Goal: Task Accomplishment & Management: Use online tool/utility

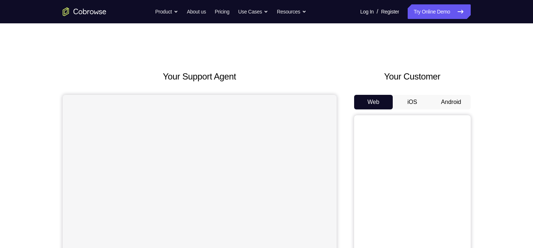
click at [454, 96] on button "Android" at bounding box center [450, 102] width 39 height 15
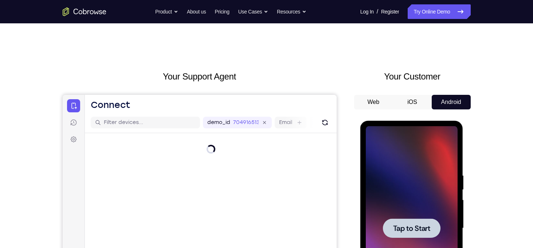
click at [411, 225] on span "Tap to Start" at bounding box center [411, 227] width 37 height 7
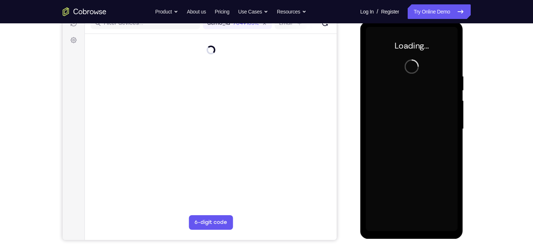
scroll to position [102, 0]
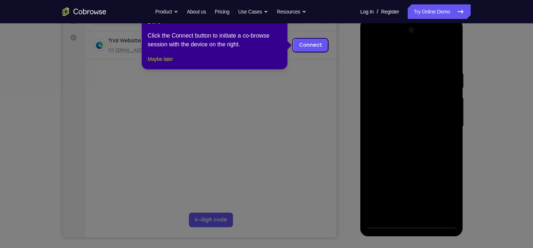
click at [158, 63] on button "Maybe later" at bounding box center [159, 59] width 25 height 9
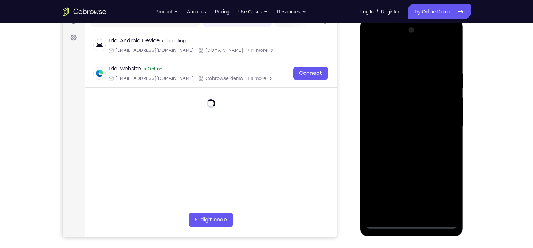
click at [411, 223] on div at bounding box center [412, 126] width 92 height 204
click at [442, 194] on div at bounding box center [412, 126] width 92 height 204
click at [374, 41] on div at bounding box center [412, 126] width 92 height 204
click at [395, 84] on div at bounding box center [412, 126] width 92 height 204
click at [454, 170] on div at bounding box center [412, 126] width 92 height 204
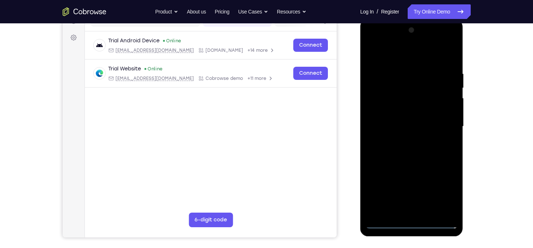
click at [443, 168] on div at bounding box center [412, 126] width 92 height 204
click at [398, 170] on div at bounding box center [412, 126] width 92 height 204
click at [430, 196] on div at bounding box center [412, 126] width 92 height 204
click at [421, 183] on div at bounding box center [412, 126] width 92 height 204
click at [426, 169] on div at bounding box center [412, 126] width 92 height 204
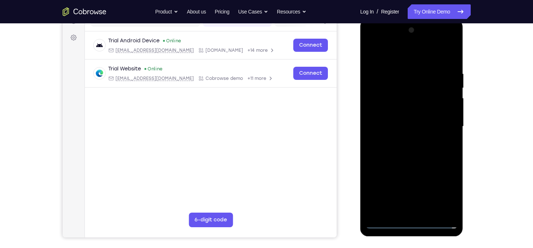
click at [422, 198] on div at bounding box center [412, 126] width 92 height 204
click at [454, 213] on div at bounding box center [412, 126] width 92 height 204
click at [379, 112] on div at bounding box center [412, 126] width 92 height 204
click at [405, 169] on div at bounding box center [412, 126] width 92 height 204
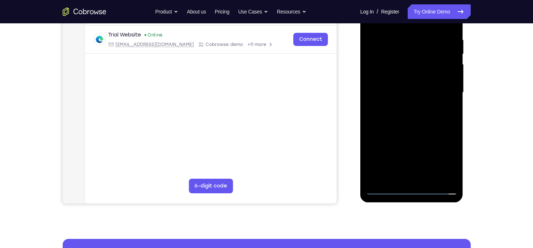
scroll to position [122, 0]
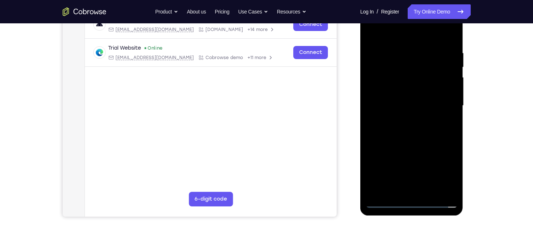
click at [446, 161] on div at bounding box center [412, 106] width 92 height 204
click at [386, 125] on div at bounding box center [412, 106] width 92 height 204
click at [409, 103] on div at bounding box center [412, 106] width 92 height 204
click at [452, 121] on div at bounding box center [412, 106] width 92 height 204
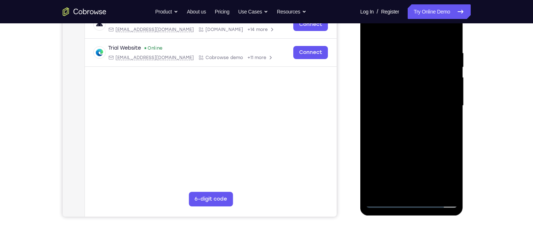
click at [395, 116] on div at bounding box center [412, 106] width 92 height 204
click at [381, 125] on div at bounding box center [412, 106] width 92 height 204
drag, startPoint x: 381, startPoint y: 125, endPoint x: 400, endPoint y: 123, distance: 19.4
click at [400, 123] on div at bounding box center [412, 106] width 92 height 204
drag, startPoint x: 400, startPoint y: 123, endPoint x: 432, endPoint y: 125, distance: 32.1
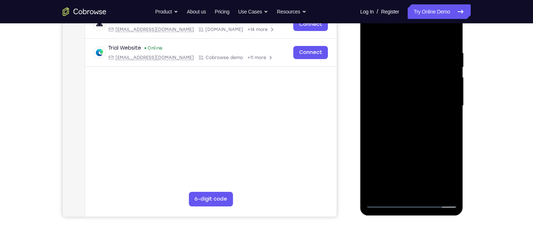
click at [432, 125] on div at bounding box center [412, 106] width 92 height 204
drag, startPoint x: 377, startPoint y: 100, endPoint x: 432, endPoint y: 105, distance: 55.2
click at [432, 105] on div at bounding box center [412, 106] width 92 height 204
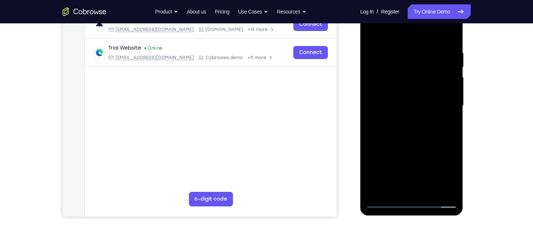
click at [432, 105] on div at bounding box center [412, 106] width 92 height 204
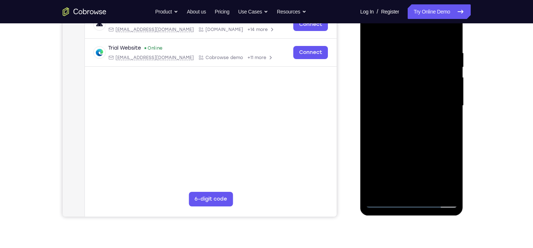
click at [432, 105] on div at bounding box center [412, 106] width 92 height 204
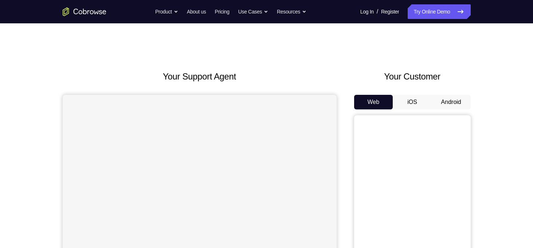
click at [437, 97] on button "Android" at bounding box center [450, 102] width 39 height 15
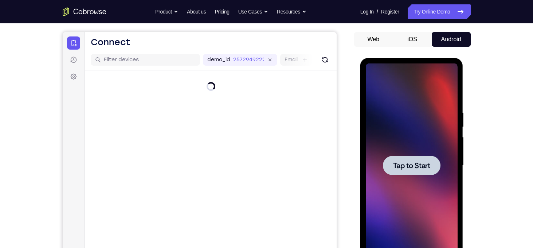
scroll to position [63, 0]
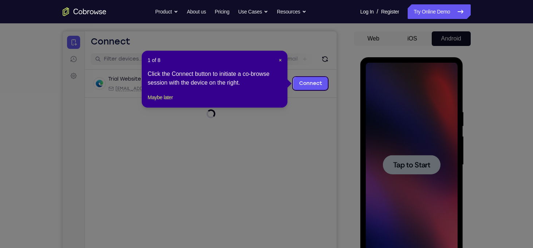
click at [407, 162] on icon at bounding box center [269, 124] width 538 height 248
click at [168, 102] on button "Maybe later" at bounding box center [159, 97] width 25 height 9
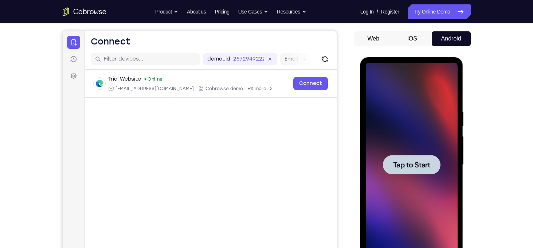
click at [412, 168] on span "Tap to Start" at bounding box center [411, 164] width 37 height 7
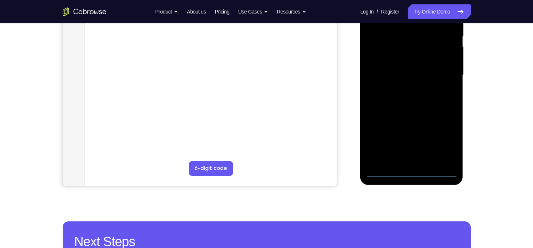
scroll to position [154, 0]
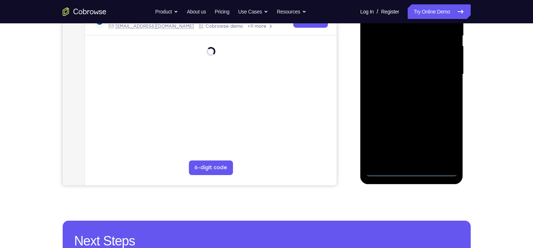
click at [412, 169] on div at bounding box center [412, 74] width 92 height 204
click at [442, 131] on div at bounding box center [412, 74] width 92 height 204
click at [443, 138] on div at bounding box center [412, 74] width 92 height 204
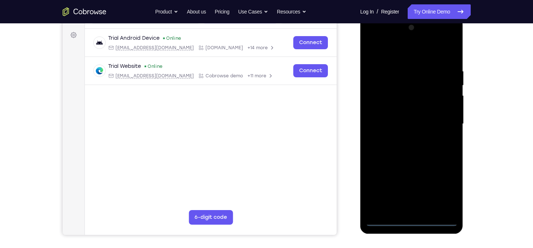
scroll to position [103, 0]
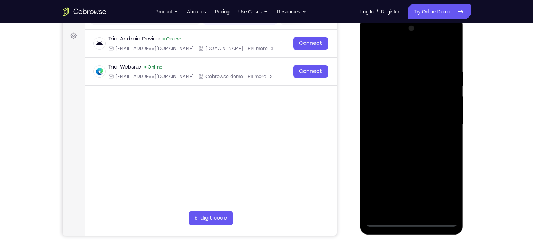
click at [370, 39] on div at bounding box center [412, 125] width 92 height 204
click at [442, 121] on div at bounding box center [412, 125] width 92 height 204
click at [402, 137] on div at bounding box center [412, 125] width 92 height 204
click at [401, 117] on div at bounding box center [412, 125] width 92 height 204
click at [394, 110] on div at bounding box center [412, 125] width 92 height 204
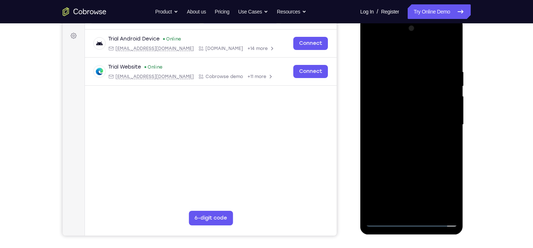
click at [405, 124] on div at bounding box center [412, 125] width 92 height 204
click at [382, 121] on div at bounding box center [412, 125] width 92 height 204
click at [402, 147] on div at bounding box center [412, 125] width 92 height 204
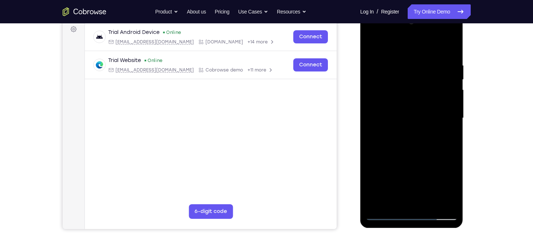
scroll to position [115, 0]
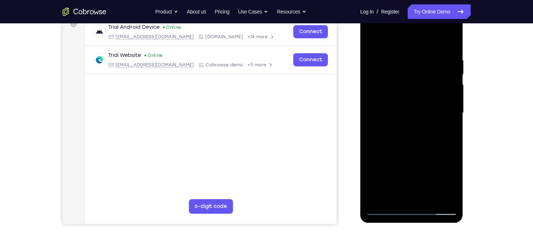
click at [448, 199] on div at bounding box center [412, 113] width 92 height 204
click at [388, 132] on div at bounding box center [412, 113] width 92 height 204
click at [372, 127] on div at bounding box center [412, 113] width 92 height 204
click at [398, 111] on div at bounding box center [412, 113] width 92 height 204
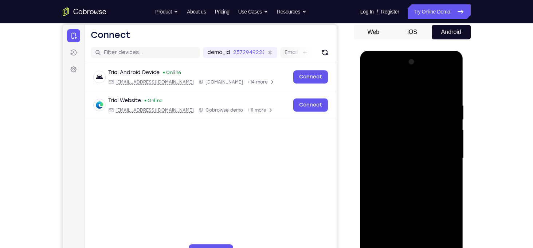
scroll to position [68, 0]
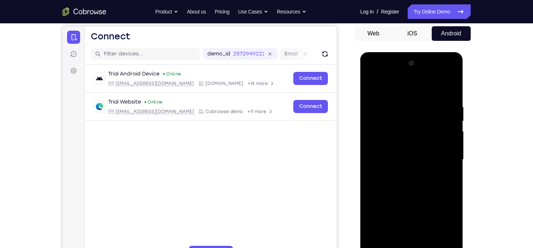
click at [451, 73] on div at bounding box center [412, 160] width 92 height 204
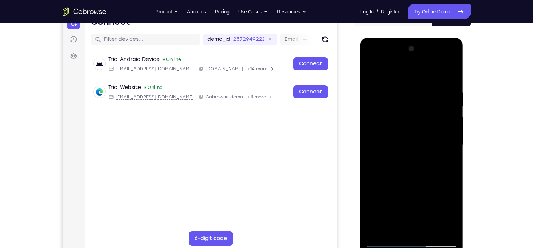
scroll to position [87, 0]
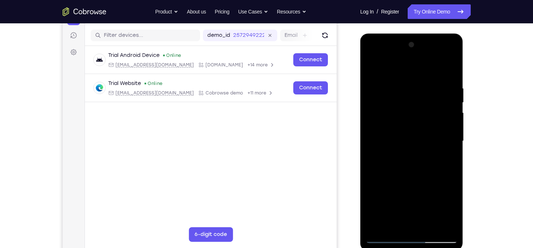
click at [370, 57] on div at bounding box center [412, 141] width 92 height 204
click at [444, 140] on div at bounding box center [412, 141] width 92 height 204
click at [402, 153] on div at bounding box center [412, 141] width 92 height 204
click at [421, 136] on div at bounding box center [412, 141] width 92 height 204
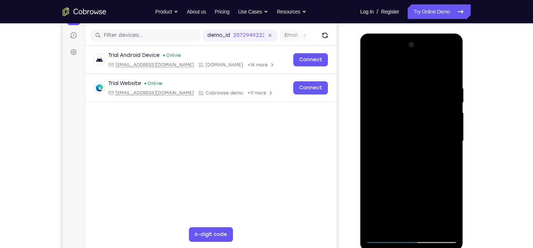
click at [401, 125] on div at bounding box center [412, 141] width 92 height 204
click at [412, 142] on div at bounding box center [412, 141] width 92 height 204
click at [382, 140] on div at bounding box center [412, 141] width 92 height 204
drag, startPoint x: 382, startPoint y: 140, endPoint x: 374, endPoint y: 141, distance: 8.1
click at [374, 141] on div at bounding box center [412, 141] width 92 height 204
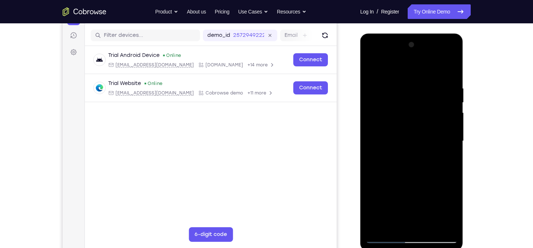
click at [394, 164] on div at bounding box center [412, 141] width 92 height 204
click at [444, 70] on div at bounding box center [412, 141] width 92 height 204
click at [416, 160] on div at bounding box center [412, 141] width 92 height 204
click at [446, 226] on div at bounding box center [412, 141] width 92 height 204
click at [371, 66] on div at bounding box center [412, 141] width 92 height 204
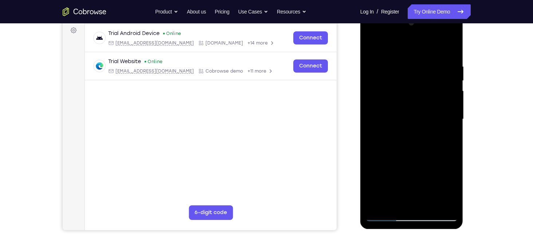
scroll to position [109, 0]
drag, startPoint x: 408, startPoint y: 112, endPoint x: 404, endPoint y: 58, distance: 55.1
click at [404, 58] on div at bounding box center [412, 119] width 92 height 204
click at [397, 111] on div at bounding box center [412, 119] width 92 height 204
click at [384, 69] on div at bounding box center [412, 119] width 92 height 204
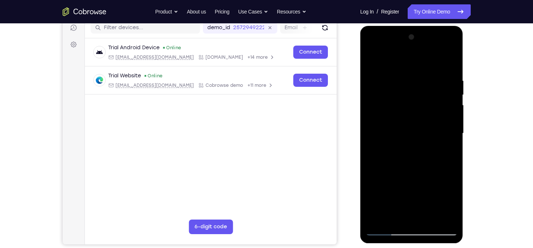
scroll to position [95, 0]
drag, startPoint x: 380, startPoint y: 78, endPoint x: 382, endPoint y: 106, distance: 28.9
click at [382, 106] on div at bounding box center [412, 133] width 92 height 204
click at [373, 60] on div at bounding box center [412, 133] width 92 height 204
drag, startPoint x: 394, startPoint y: 147, endPoint x: 404, endPoint y: 41, distance: 106.4
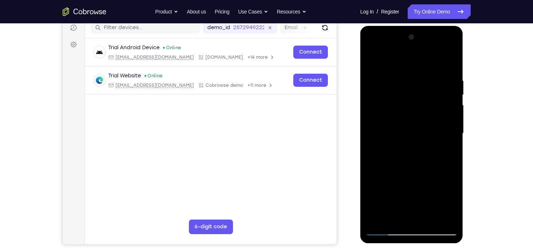
click at [404, 41] on div at bounding box center [412, 133] width 92 height 204
drag, startPoint x: 392, startPoint y: 187, endPoint x: 402, endPoint y: 44, distance: 143.7
click at [402, 44] on div at bounding box center [412, 133] width 92 height 204
drag, startPoint x: 404, startPoint y: 158, endPoint x: 406, endPoint y: 42, distance: 116.5
click at [406, 42] on div at bounding box center [412, 133] width 92 height 204
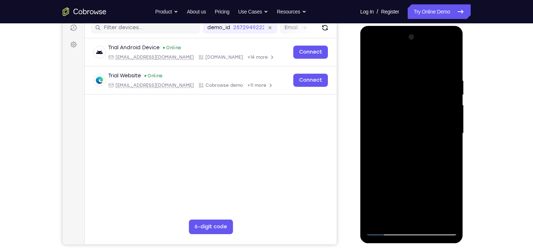
drag, startPoint x: 398, startPoint y: 103, endPoint x: 395, endPoint y: 108, distance: 6.4
click at [395, 108] on div at bounding box center [412, 133] width 92 height 204
click at [401, 64] on div at bounding box center [412, 133] width 92 height 204
drag, startPoint x: 369, startPoint y: 134, endPoint x: 370, endPoint y: 219, distance: 85.6
click at [370, 219] on div at bounding box center [412, 133] width 92 height 204
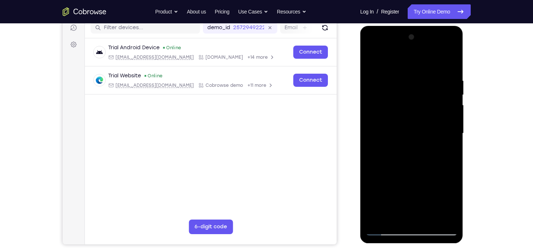
drag, startPoint x: 427, startPoint y: 153, endPoint x: 409, endPoint y: 216, distance: 65.5
click at [409, 216] on div at bounding box center [412, 133] width 92 height 204
drag, startPoint x: 369, startPoint y: 105, endPoint x: 366, endPoint y: 183, distance: 77.6
click at [366, 183] on div at bounding box center [412, 133] width 92 height 204
drag, startPoint x: 368, startPoint y: 91, endPoint x: 368, endPoint y: 183, distance: 91.7
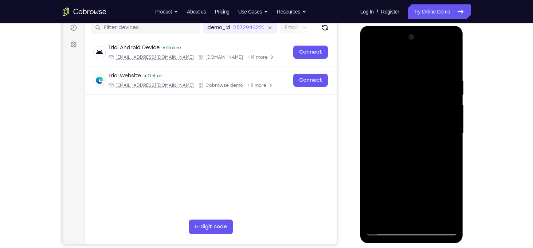
click at [368, 183] on div at bounding box center [412, 133] width 92 height 204
click at [401, 100] on div at bounding box center [412, 133] width 92 height 204
drag, startPoint x: 410, startPoint y: 138, endPoint x: 410, endPoint y: 121, distance: 16.8
click at [410, 121] on div at bounding box center [412, 133] width 92 height 204
click at [407, 133] on div at bounding box center [412, 133] width 92 height 204
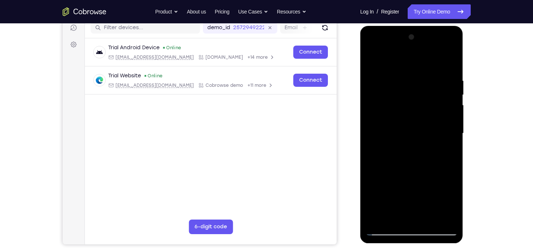
click at [412, 173] on div at bounding box center [412, 133] width 92 height 204
click at [431, 67] on div at bounding box center [412, 133] width 92 height 204
click at [395, 67] on div at bounding box center [412, 133] width 92 height 204
click at [373, 60] on div at bounding box center [412, 133] width 92 height 204
click at [447, 219] on div at bounding box center [412, 133] width 92 height 204
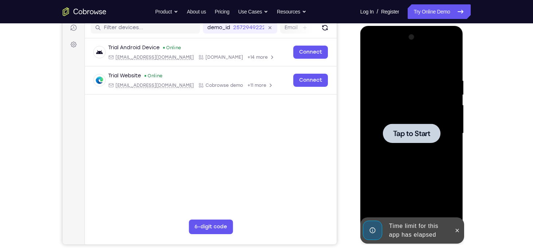
click at [418, 135] on span "Tap to Start" at bounding box center [411, 133] width 37 height 7
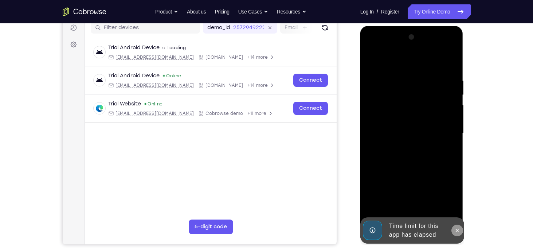
click at [456, 229] on icon at bounding box center [456, 229] width 3 height 3
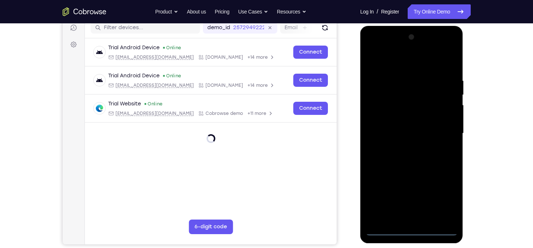
click at [415, 230] on div at bounding box center [412, 133] width 92 height 204
click at [439, 195] on div at bounding box center [412, 133] width 92 height 204
click at [370, 48] on div at bounding box center [412, 133] width 92 height 204
click at [445, 131] on div at bounding box center [412, 133] width 92 height 204
click at [404, 146] on div at bounding box center [412, 133] width 92 height 204
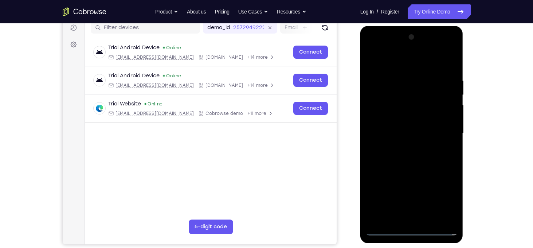
click at [415, 126] on div at bounding box center [412, 133] width 92 height 204
click at [370, 153] on div at bounding box center [412, 133] width 92 height 204
click at [360, 7] on link "Log In" at bounding box center [366, 11] width 13 height 15
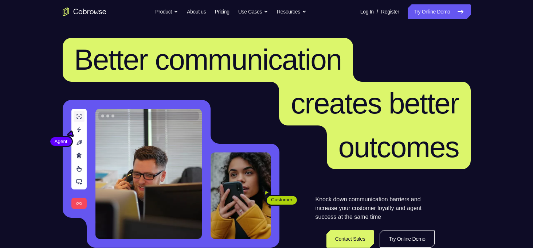
click at [427, 9] on link "Try Online Demo" at bounding box center [438, 11] width 63 height 15
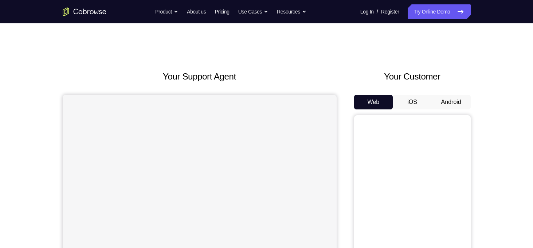
click at [453, 100] on button "Android" at bounding box center [450, 102] width 39 height 15
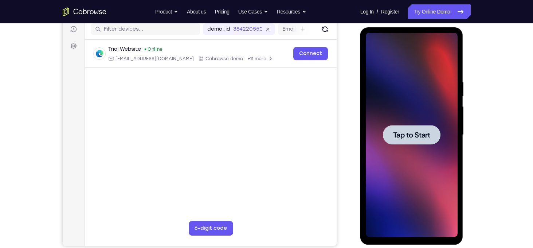
click at [395, 137] on span "Tap to Start" at bounding box center [411, 134] width 37 height 7
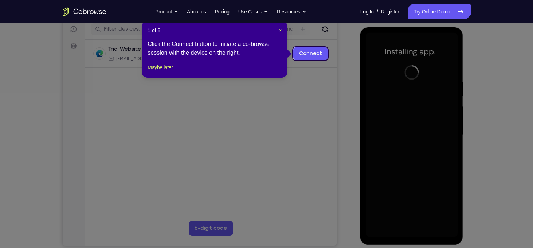
click at [305, 84] on icon at bounding box center [269, 124] width 538 height 248
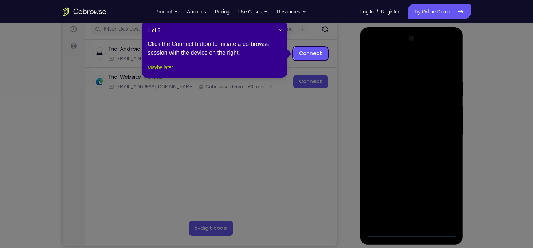
click at [168, 72] on button "Maybe later" at bounding box center [159, 67] width 25 height 9
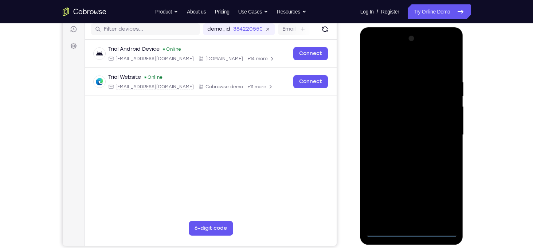
click at [450, 48] on div at bounding box center [412, 135] width 92 height 204
click at [407, 230] on div at bounding box center [412, 135] width 92 height 204
click at [447, 198] on div at bounding box center [412, 135] width 92 height 204
click at [369, 49] on div at bounding box center [412, 135] width 92 height 204
click at [439, 131] on div at bounding box center [412, 135] width 92 height 204
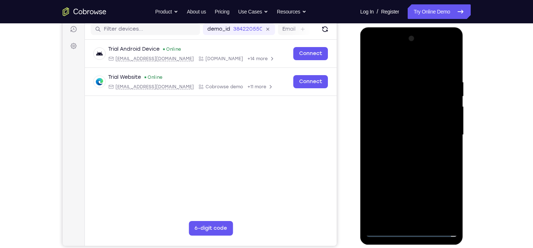
click at [403, 221] on div at bounding box center [412, 135] width 92 height 204
click at [391, 232] on div at bounding box center [412, 135] width 92 height 204
click at [419, 221] on div at bounding box center [412, 135] width 92 height 204
click at [397, 119] on div at bounding box center [412, 135] width 92 height 204
click at [403, 131] on div at bounding box center [412, 135] width 92 height 204
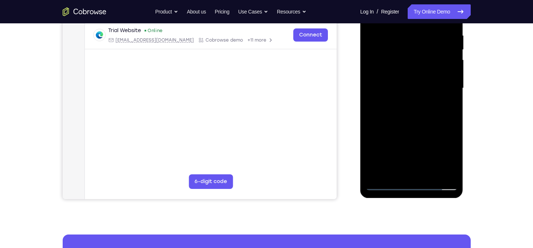
scroll to position [141, 0]
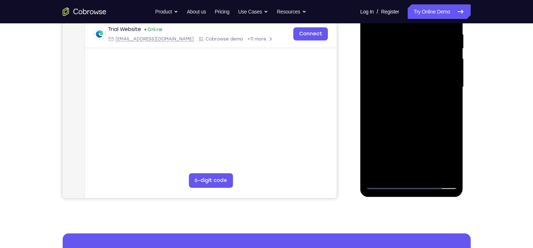
click at [448, 172] on div at bounding box center [412, 87] width 92 height 204
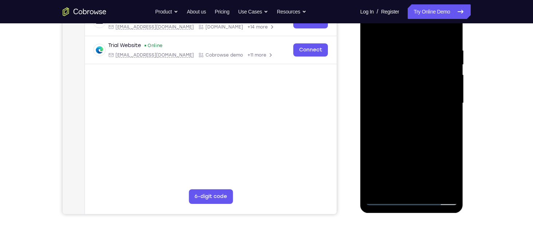
scroll to position [119, 0]
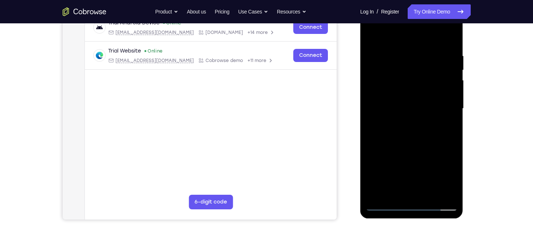
click at [415, 83] on div at bounding box center [412, 109] width 92 height 204
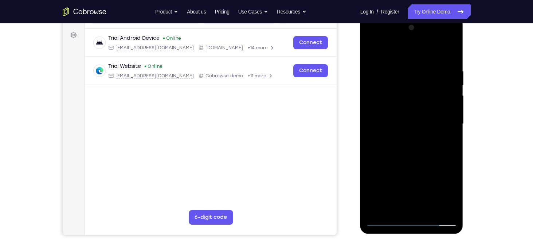
scroll to position [99, 0]
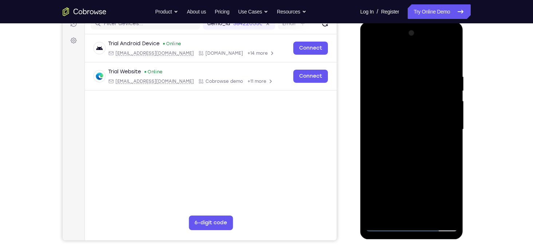
click at [420, 76] on div at bounding box center [412, 129] width 92 height 204
click at [440, 212] on div at bounding box center [412, 129] width 92 height 204
click at [412, 214] on div at bounding box center [412, 129] width 92 height 204
click at [426, 130] on div at bounding box center [412, 129] width 92 height 204
click at [399, 209] on div at bounding box center [412, 129] width 92 height 204
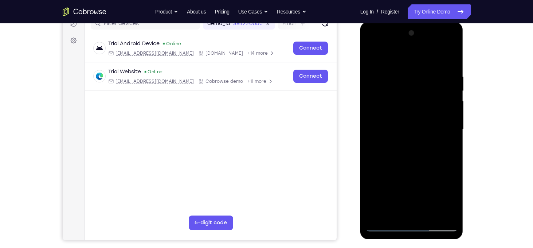
click at [422, 114] on div at bounding box center [412, 129] width 92 height 204
click at [447, 213] on div at bounding box center [412, 129] width 92 height 204
click at [443, 56] on div at bounding box center [412, 129] width 92 height 204
click at [430, 60] on div at bounding box center [412, 129] width 92 height 204
click at [449, 59] on div at bounding box center [412, 129] width 92 height 204
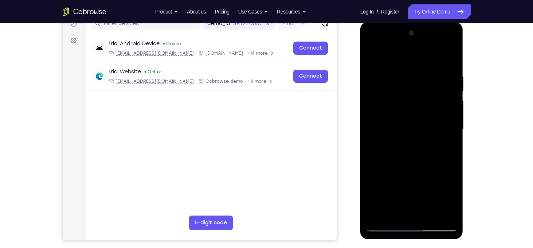
click at [430, 215] on div at bounding box center [412, 129] width 92 height 204
click at [411, 158] on div at bounding box center [412, 129] width 92 height 204
click at [442, 142] on div at bounding box center [412, 129] width 92 height 204
click at [399, 193] on div at bounding box center [412, 129] width 92 height 204
click at [387, 212] on div at bounding box center [412, 129] width 92 height 204
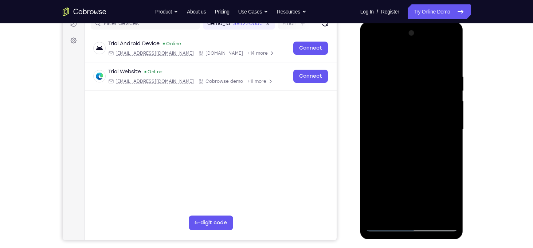
click at [391, 149] on div at bounding box center [412, 129] width 92 height 204
click at [451, 201] on div at bounding box center [412, 129] width 92 height 204
click at [447, 201] on div at bounding box center [412, 129] width 92 height 204
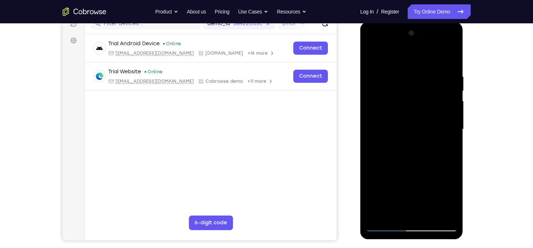
click at [447, 201] on div at bounding box center [412, 129] width 92 height 204
click at [447, 149] on div at bounding box center [412, 129] width 92 height 204
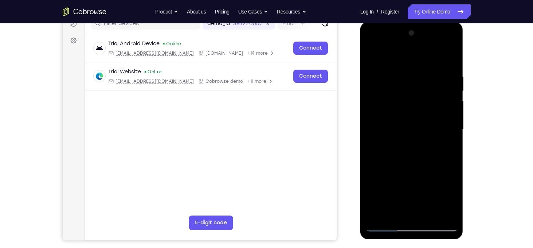
click at [392, 213] on div at bounding box center [412, 129] width 92 height 204
click at [430, 169] on div at bounding box center [412, 129] width 92 height 204
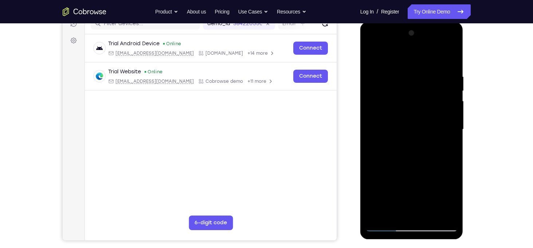
click at [430, 169] on div at bounding box center [412, 129] width 92 height 204
click at [446, 141] on div at bounding box center [412, 129] width 92 height 204
click at [372, 58] on div at bounding box center [412, 129] width 92 height 204
click at [405, 174] on div at bounding box center [412, 129] width 92 height 204
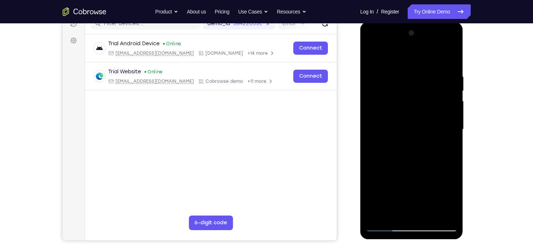
click at [397, 209] on div at bounding box center [412, 129] width 92 height 204
click at [391, 211] on div at bounding box center [412, 129] width 92 height 204
click at [420, 195] on div at bounding box center [412, 129] width 92 height 204
click at [445, 140] on div at bounding box center [412, 129] width 92 height 204
click at [454, 202] on div at bounding box center [412, 129] width 92 height 204
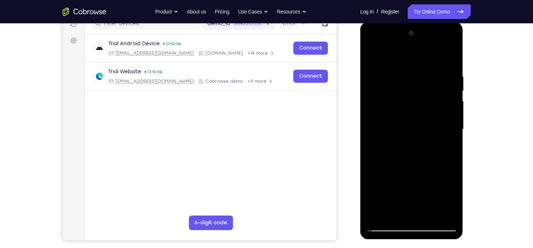
click at [454, 202] on div at bounding box center [412, 129] width 92 height 204
click at [441, 199] on div at bounding box center [412, 129] width 92 height 204
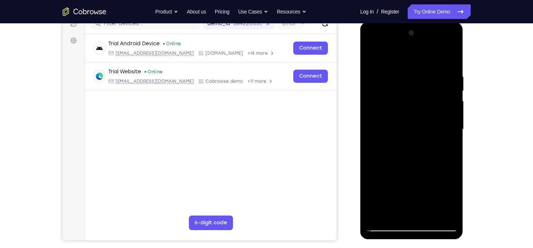
click at [420, 199] on div at bounding box center [412, 129] width 92 height 204
click at [391, 175] on div at bounding box center [412, 129] width 92 height 204
click at [438, 187] on div at bounding box center [412, 129] width 92 height 204
click at [407, 174] on div at bounding box center [412, 129] width 92 height 204
click at [410, 159] on div at bounding box center [412, 129] width 92 height 204
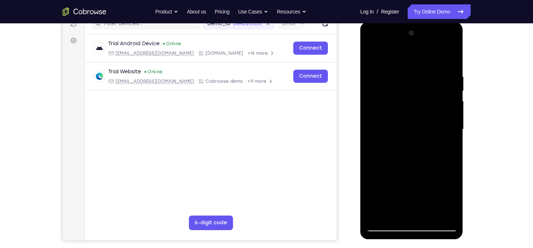
click at [374, 184] on div at bounding box center [412, 129] width 92 height 204
click at [397, 173] on div at bounding box center [412, 129] width 92 height 204
click at [374, 187] on div at bounding box center [412, 129] width 92 height 204
click at [420, 199] on div at bounding box center [412, 129] width 92 height 204
click at [432, 175] on div at bounding box center [412, 129] width 92 height 204
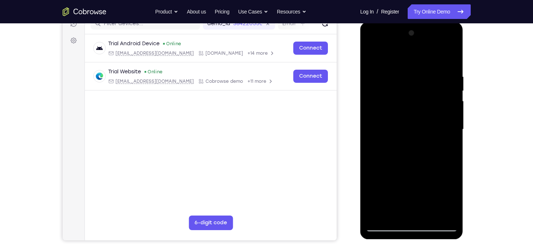
click at [408, 215] on div at bounding box center [412, 129] width 92 height 204
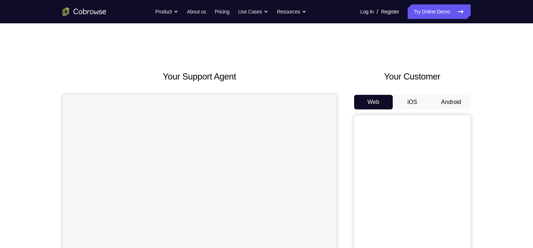
click at [456, 100] on button "Android" at bounding box center [450, 102] width 39 height 15
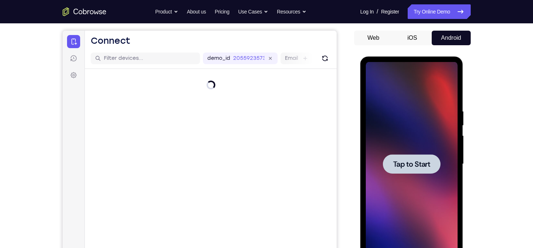
scroll to position [66, 0]
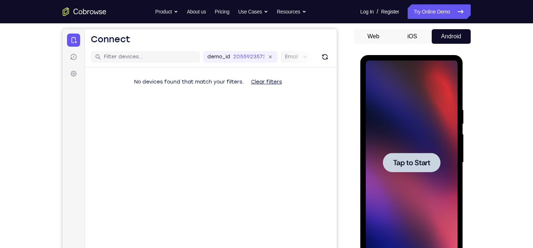
click at [410, 160] on span "Tap to Start" at bounding box center [411, 162] width 37 height 7
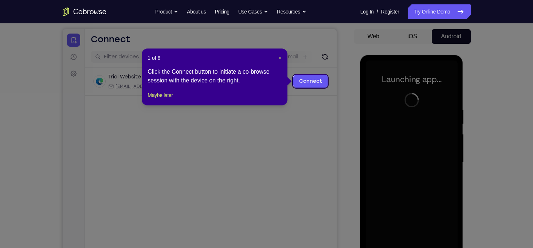
click at [334, 153] on icon at bounding box center [269, 124] width 538 height 248
click at [161, 99] on button "Maybe later" at bounding box center [159, 95] width 25 height 9
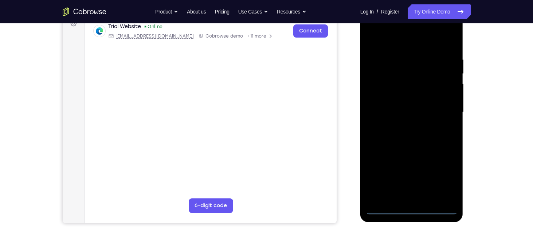
scroll to position [116, 0]
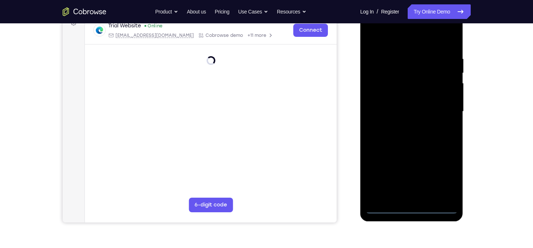
click at [408, 205] on div at bounding box center [412, 111] width 92 height 204
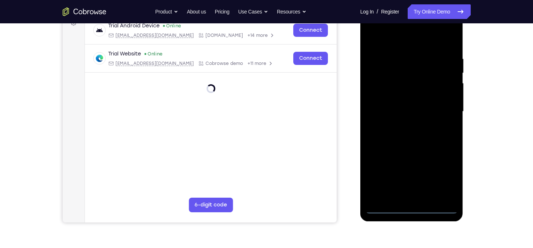
click at [408, 205] on div at bounding box center [412, 111] width 92 height 204
click at [412, 209] on div at bounding box center [412, 111] width 92 height 204
click at [442, 176] on div at bounding box center [412, 111] width 92 height 204
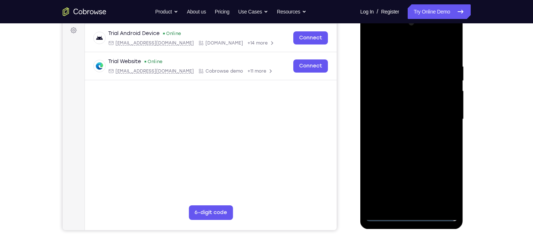
click at [371, 34] on div at bounding box center [412, 119] width 92 height 204
click at [441, 115] on div at bounding box center [412, 119] width 92 height 204
click at [403, 132] on div at bounding box center [412, 119] width 92 height 204
click at [396, 115] on div at bounding box center [412, 119] width 92 height 204
click at [372, 142] on div at bounding box center [412, 119] width 92 height 204
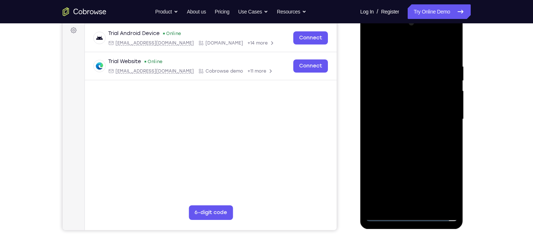
click at [372, 142] on div at bounding box center [412, 119] width 92 height 204
click at [394, 103] on div at bounding box center [412, 119] width 92 height 204
click at [415, 119] on div at bounding box center [412, 119] width 92 height 204
click at [414, 140] on div at bounding box center [412, 119] width 92 height 204
click at [446, 46] on div at bounding box center [412, 119] width 92 height 204
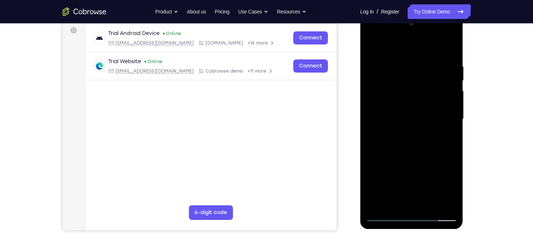
click at [428, 205] on div at bounding box center [412, 119] width 92 height 204
click at [411, 157] on div at bounding box center [412, 119] width 92 height 204
click at [414, 118] on div at bounding box center [412, 119] width 92 height 204
click at [390, 197] on div at bounding box center [412, 119] width 92 height 204
click at [409, 203] on div at bounding box center [412, 119] width 92 height 204
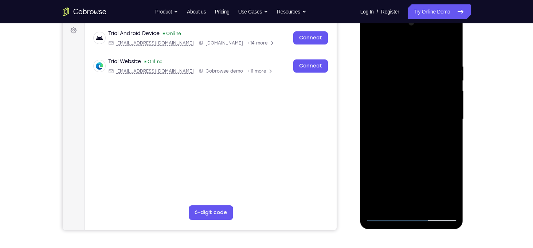
click at [415, 165] on div at bounding box center [412, 119] width 92 height 204
click at [451, 188] on div at bounding box center [412, 119] width 92 height 204
click at [445, 137] on div at bounding box center [412, 119] width 92 height 204
click at [372, 47] on div at bounding box center [412, 119] width 92 height 204
click at [373, 45] on div at bounding box center [412, 119] width 92 height 204
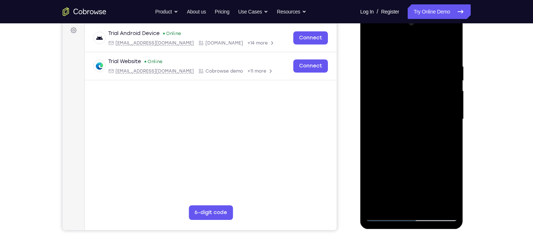
click at [403, 66] on div at bounding box center [412, 119] width 92 height 204
click at [442, 201] on div at bounding box center [412, 119] width 92 height 204
click at [420, 204] on div at bounding box center [412, 119] width 92 height 204
click at [419, 116] on div at bounding box center [412, 119] width 92 height 204
click at [428, 203] on div at bounding box center [412, 119] width 92 height 204
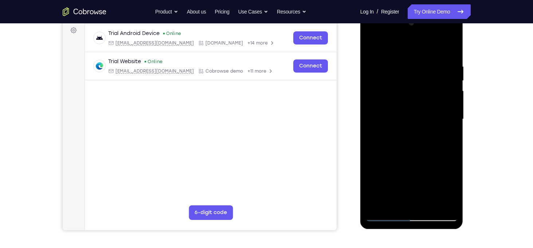
click at [446, 201] on div at bounding box center [412, 119] width 92 height 204
click at [448, 50] on div at bounding box center [412, 119] width 92 height 204
click at [428, 202] on div at bounding box center [412, 119] width 92 height 204
click at [378, 74] on div at bounding box center [412, 119] width 92 height 204
click at [407, 76] on div at bounding box center [412, 119] width 92 height 204
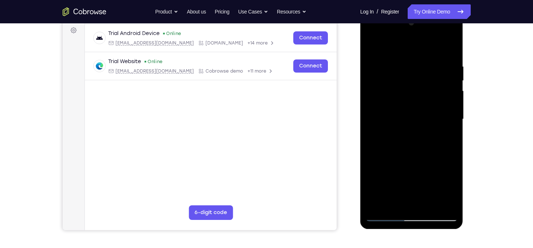
click at [369, 48] on div at bounding box center [412, 119] width 92 height 204
click at [378, 73] on div at bounding box center [412, 119] width 92 height 204
click at [374, 201] on div at bounding box center [412, 119] width 92 height 204
click at [370, 48] on div at bounding box center [412, 119] width 92 height 204
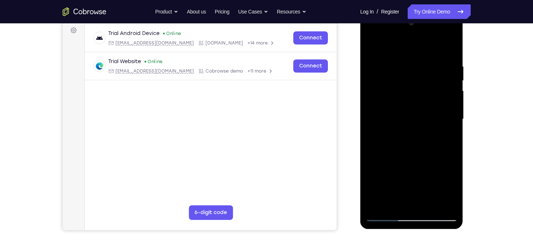
click at [414, 194] on div at bounding box center [412, 119] width 92 height 204
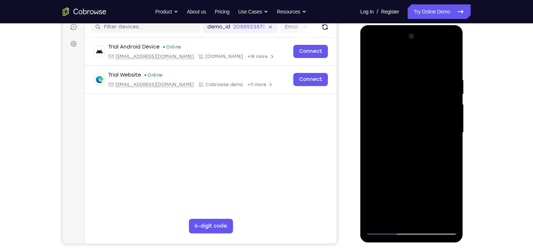
scroll to position [93, 0]
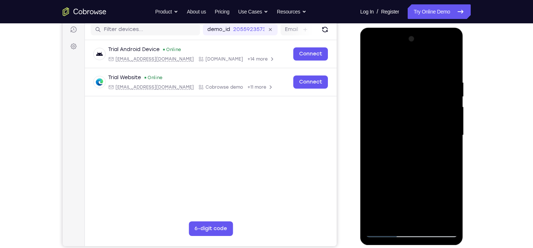
click at [444, 80] on div at bounding box center [412, 135] width 92 height 204
click at [449, 64] on div at bounding box center [412, 135] width 92 height 204
click at [430, 219] on div at bounding box center [412, 135] width 92 height 204
click at [404, 165] on div at bounding box center [412, 135] width 92 height 204
click at [383, 216] on div at bounding box center [412, 135] width 92 height 204
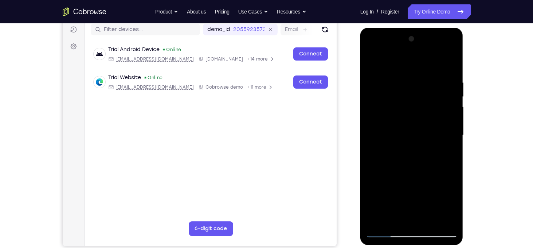
click at [378, 153] on div at bounding box center [412, 135] width 92 height 204
click at [446, 153] on div at bounding box center [412, 135] width 92 height 204
click at [440, 167] on div at bounding box center [412, 135] width 92 height 204
click at [404, 148] on div at bounding box center [412, 135] width 92 height 204
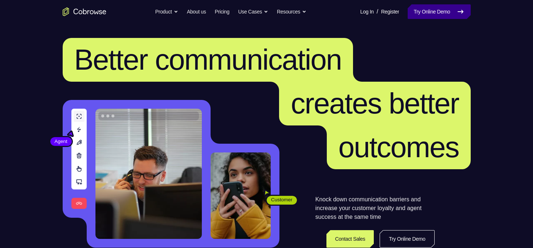
drag, startPoint x: 0, startPoint y: 0, endPoint x: 435, endPoint y: 12, distance: 434.8
click at [435, 12] on link "Try Online Demo" at bounding box center [438, 11] width 63 height 15
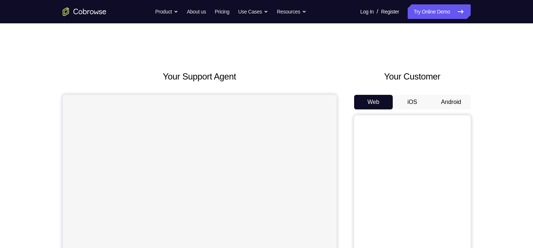
click at [450, 102] on button "Android" at bounding box center [450, 102] width 39 height 15
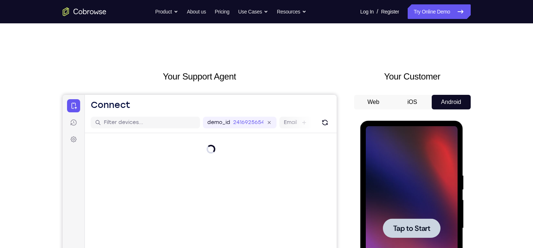
click at [408, 221] on div at bounding box center [412, 227] width 58 height 19
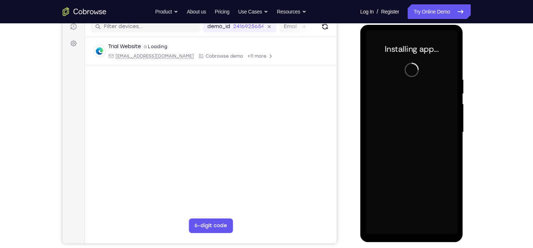
scroll to position [98, 0]
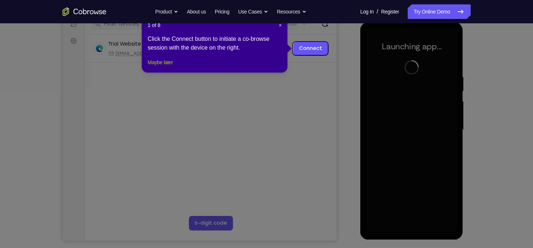
click at [170, 67] on button "Maybe later" at bounding box center [159, 62] width 25 height 9
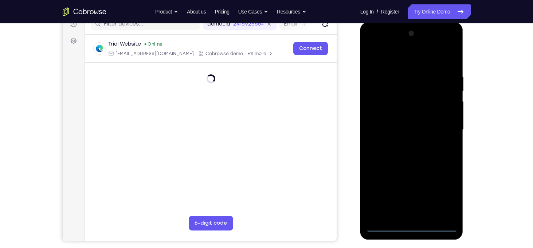
click at [411, 224] on div at bounding box center [412, 130] width 92 height 204
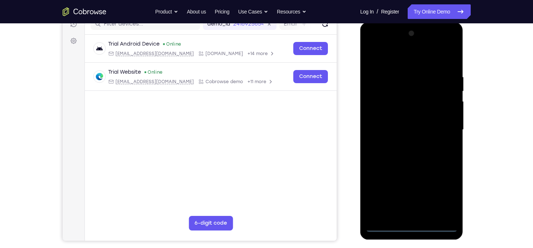
click at [447, 194] on div at bounding box center [412, 130] width 92 height 204
click at [372, 44] on div at bounding box center [412, 130] width 92 height 204
click at [444, 127] on div at bounding box center [412, 130] width 92 height 204
click at [442, 44] on div at bounding box center [412, 130] width 92 height 204
click at [412, 76] on div at bounding box center [412, 130] width 92 height 204
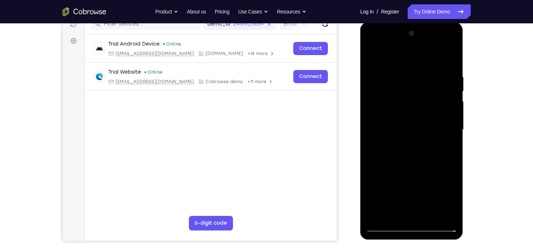
click at [404, 144] on div at bounding box center [412, 130] width 92 height 204
click at [398, 124] on div at bounding box center [412, 130] width 92 height 204
click at [395, 114] on div at bounding box center [412, 130] width 92 height 204
click at [406, 130] on div at bounding box center [412, 130] width 92 height 204
click at [423, 150] on div at bounding box center [412, 130] width 92 height 204
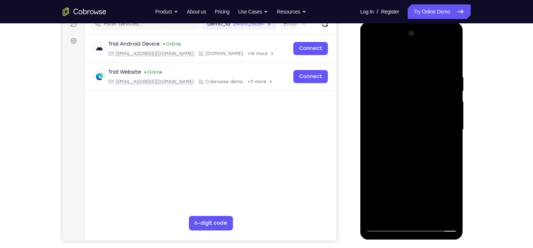
click at [444, 54] on div at bounding box center [412, 130] width 92 height 204
click at [431, 215] on div at bounding box center [412, 130] width 92 height 204
click at [410, 166] on div at bounding box center [412, 130] width 92 height 204
click at [406, 142] on div at bounding box center [412, 130] width 92 height 204
click at [396, 210] on div at bounding box center [412, 130] width 92 height 204
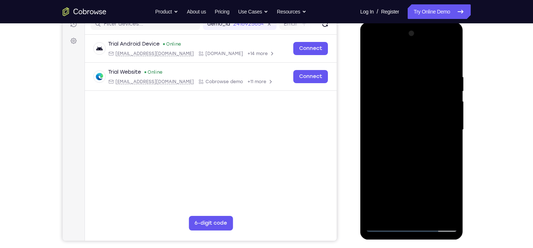
click at [421, 199] on div at bounding box center [412, 130] width 92 height 204
click at [451, 201] on div at bounding box center [412, 130] width 92 height 204
click at [420, 188] on div at bounding box center [412, 130] width 92 height 204
click at [387, 171] on div at bounding box center [412, 130] width 92 height 204
click at [375, 184] on div at bounding box center [412, 130] width 92 height 204
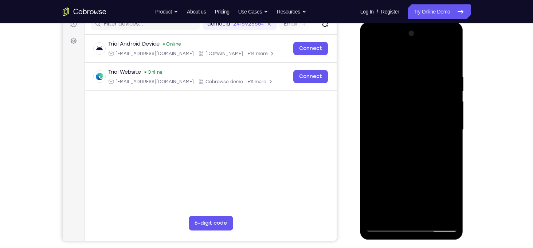
click at [394, 213] on div at bounding box center [412, 130] width 92 height 204
click at [431, 169] on div at bounding box center [412, 130] width 92 height 204
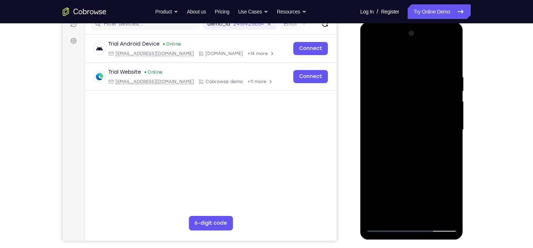
click at [431, 169] on div at bounding box center [412, 130] width 92 height 204
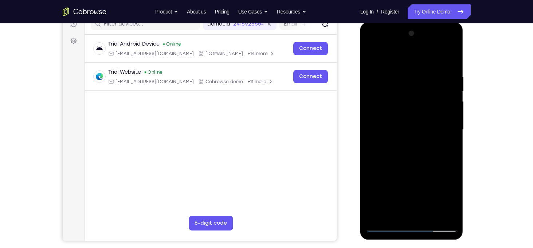
click at [431, 169] on div at bounding box center [412, 130] width 92 height 204
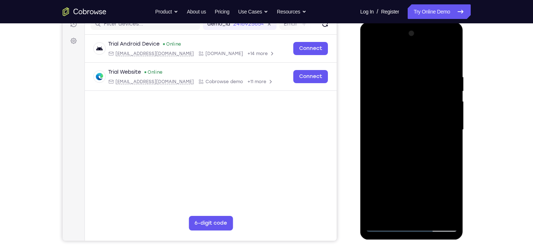
click at [431, 169] on div at bounding box center [412, 130] width 92 height 204
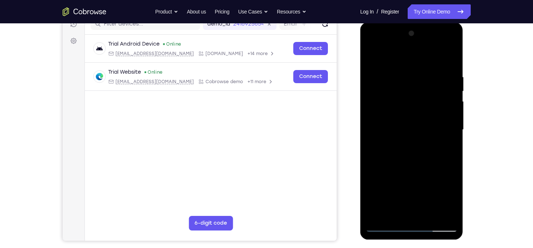
click at [431, 169] on div at bounding box center [412, 130] width 92 height 204
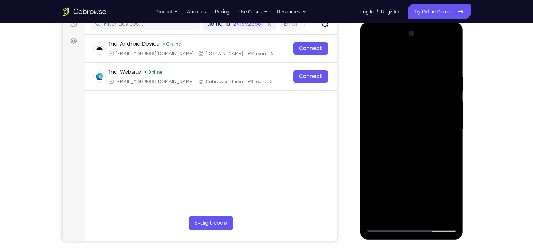
click at [431, 169] on div at bounding box center [412, 130] width 92 height 204
drag, startPoint x: 431, startPoint y: 169, endPoint x: 447, endPoint y: 142, distance: 31.8
click at [447, 142] on div at bounding box center [412, 130] width 92 height 204
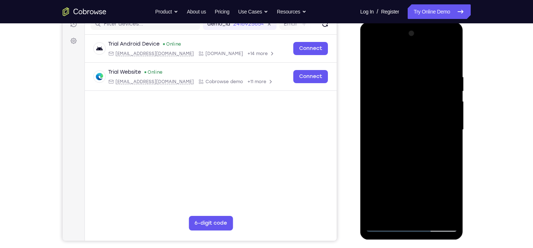
click at [423, 162] on div at bounding box center [412, 130] width 92 height 204
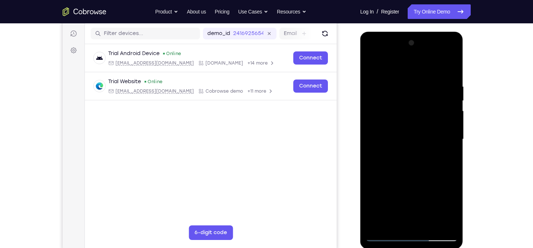
scroll to position [88, 0]
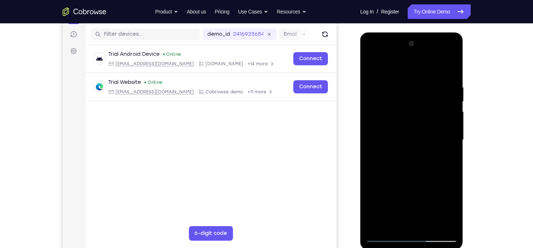
click at [383, 216] on div at bounding box center [412, 140] width 92 height 204
click at [372, 55] on div at bounding box center [412, 140] width 92 height 204
click at [414, 91] on div at bounding box center [412, 140] width 92 height 204
click at [399, 104] on div at bounding box center [412, 140] width 92 height 204
click at [371, 52] on div at bounding box center [412, 140] width 92 height 204
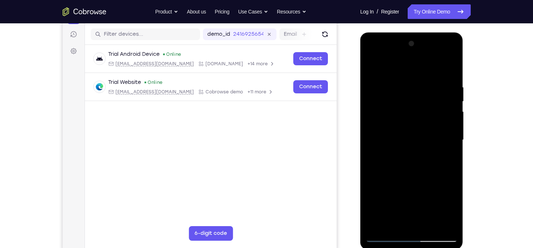
click at [385, 96] on div at bounding box center [412, 140] width 92 height 204
click at [371, 56] on div at bounding box center [412, 140] width 92 height 204
click at [405, 86] on div at bounding box center [412, 140] width 92 height 204
click at [408, 220] on div at bounding box center [412, 140] width 92 height 204
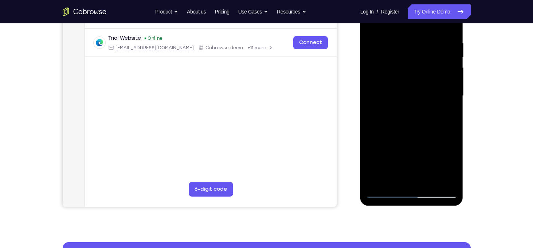
scroll to position [133, 0]
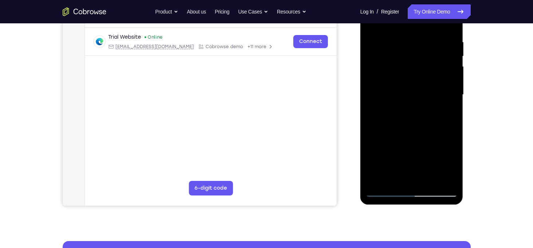
drag, startPoint x: 406, startPoint y: 126, endPoint x: 406, endPoint y: -48, distance: 174.4
click at [406, 0] on html "Online web based iOS Simulators and Android Emulators. Run iPhone, iPad, Mobile…" at bounding box center [412, 96] width 104 height 218
drag, startPoint x: 403, startPoint y: 119, endPoint x: 410, endPoint y: -48, distance: 167.2
click at [410, 0] on html "Online web based iOS Simulators and Android Emulators. Run iPhone, iPad, Mobile…" at bounding box center [412, 96] width 104 height 218
drag, startPoint x: 411, startPoint y: 177, endPoint x: 426, endPoint y: 101, distance: 76.8
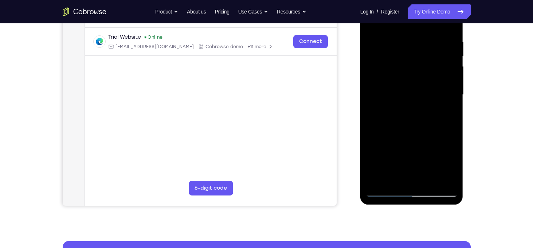
click at [426, 101] on div at bounding box center [412, 95] width 92 height 204
click at [434, 139] on div at bounding box center [412, 95] width 92 height 204
drag, startPoint x: 427, startPoint y: 147, endPoint x: 421, endPoint y: 6, distance: 141.4
click at [421, 6] on div at bounding box center [412, 95] width 92 height 204
drag, startPoint x: 409, startPoint y: 152, endPoint x: 419, endPoint y: 75, distance: 77.8
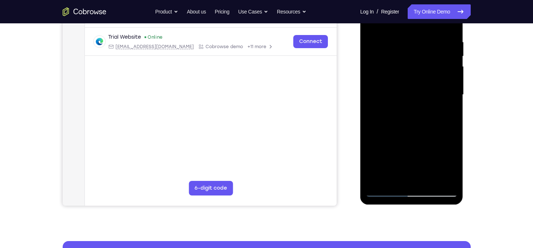
click at [419, 75] on div at bounding box center [412, 95] width 92 height 204
click at [408, 154] on div at bounding box center [412, 95] width 92 height 204
click at [439, 179] on div at bounding box center [412, 95] width 92 height 204
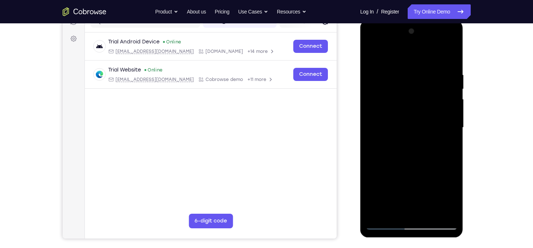
scroll to position [101, 0]
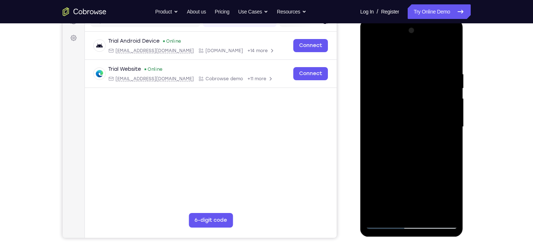
click at [372, 40] on div at bounding box center [412, 127] width 92 height 204
click at [393, 208] on div at bounding box center [412, 127] width 92 height 204
click at [455, 198] on div at bounding box center [412, 127] width 92 height 204
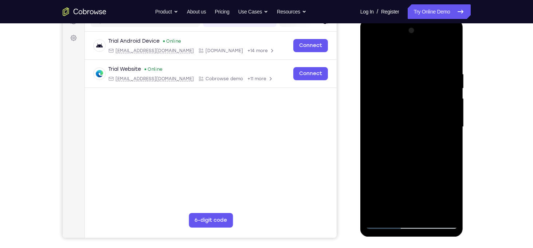
click at [455, 198] on div at bounding box center [412, 127] width 92 height 204
click at [369, 183] on div at bounding box center [412, 127] width 92 height 204
click at [404, 184] on div at bounding box center [412, 127] width 92 height 204
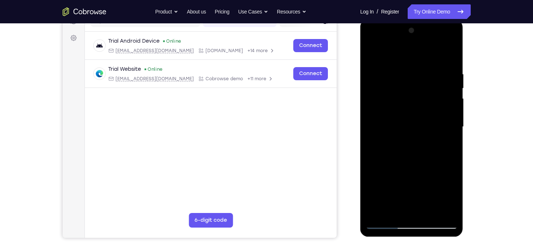
click at [404, 184] on div at bounding box center [412, 127] width 92 height 204
click at [453, 197] on div at bounding box center [412, 127] width 92 height 204
click at [402, 186] on div at bounding box center [412, 127] width 92 height 204
click at [410, 209] on div at bounding box center [412, 127] width 92 height 204
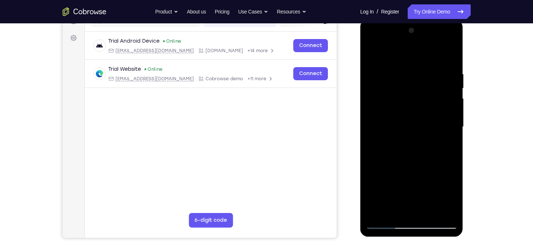
click at [393, 183] on div at bounding box center [412, 127] width 92 height 204
click at [396, 199] on div at bounding box center [412, 127] width 92 height 204
click at [444, 197] on div at bounding box center [412, 127] width 92 height 204
click at [420, 197] on div at bounding box center [412, 127] width 92 height 204
click at [387, 187] on div at bounding box center [412, 127] width 92 height 204
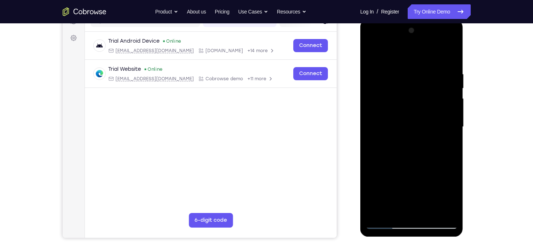
click at [435, 171] on div at bounding box center [412, 127] width 92 height 204
click at [396, 197] on div at bounding box center [412, 127] width 92 height 204
click at [393, 183] on div at bounding box center [412, 127] width 92 height 204
click at [388, 183] on div at bounding box center [412, 127] width 92 height 204
click at [419, 183] on div at bounding box center [412, 127] width 92 height 204
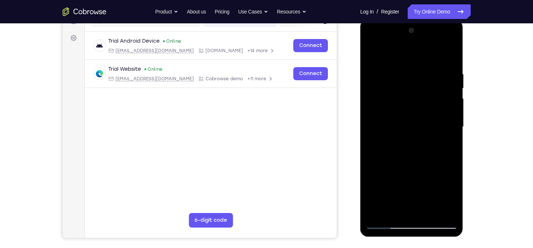
click at [411, 182] on div at bounding box center [412, 127] width 92 height 204
click at [403, 182] on div at bounding box center [412, 127] width 92 height 204
click at [411, 181] on div at bounding box center [412, 127] width 92 height 204
click at [396, 185] on div at bounding box center [412, 127] width 92 height 204
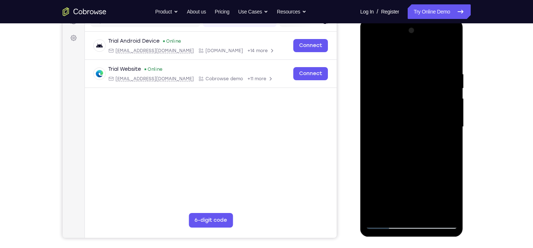
click at [446, 146] on div at bounding box center [412, 127] width 92 height 204
click at [391, 209] on div at bounding box center [412, 127] width 92 height 204
click at [393, 210] on div at bounding box center [412, 127] width 92 height 204
click at [383, 159] on div at bounding box center [412, 127] width 92 height 204
click at [372, 210] on div at bounding box center [412, 127] width 92 height 204
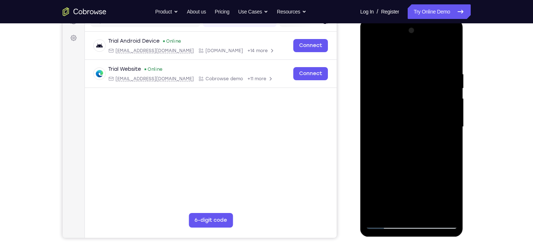
click at [383, 222] on div at bounding box center [412, 127] width 92 height 204
click at [372, 53] on div at bounding box center [412, 127] width 92 height 204
click at [445, 111] on div at bounding box center [412, 127] width 92 height 204
click at [372, 51] on div at bounding box center [412, 127] width 92 height 204
click at [377, 53] on div at bounding box center [412, 127] width 92 height 204
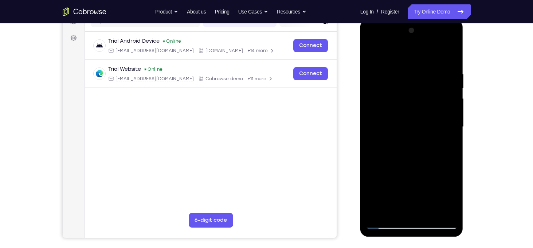
click at [412, 213] on div at bounding box center [412, 127] width 92 height 204
click at [406, 112] on div at bounding box center [412, 127] width 92 height 204
drag, startPoint x: 396, startPoint y: 156, endPoint x: 395, endPoint y: 43, distance: 113.2
click at [395, 43] on div at bounding box center [412, 127] width 92 height 204
drag, startPoint x: 403, startPoint y: 168, endPoint x: 410, endPoint y: 60, distance: 108.0
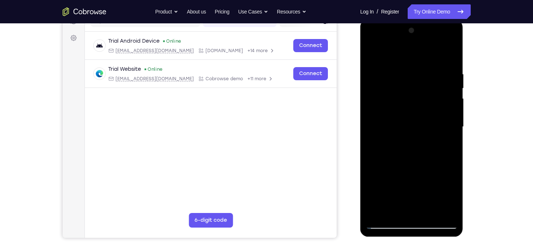
click at [410, 60] on div at bounding box center [412, 127] width 92 height 204
drag, startPoint x: 410, startPoint y: 115, endPoint x: 415, endPoint y: 48, distance: 66.8
click at [415, 48] on div at bounding box center [412, 127] width 92 height 204
drag, startPoint x: 410, startPoint y: 162, endPoint x: 408, endPoint y: 56, distance: 105.6
click at [408, 56] on div at bounding box center [412, 127] width 92 height 204
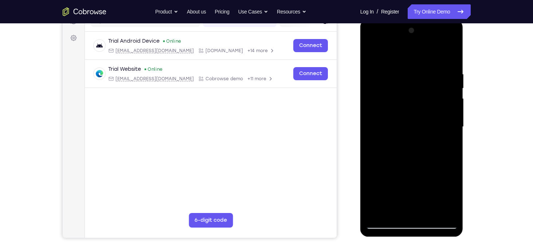
drag, startPoint x: 425, startPoint y: 179, endPoint x: 431, endPoint y: 98, distance: 81.8
click at [431, 98] on div at bounding box center [412, 127] width 92 height 204
drag, startPoint x: 426, startPoint y: 166, endPoint x: 443, endPoint y: 3, distance: 163.6
click at [443, 19] on html "Online web based iOS Simulators and Android Emulators. Run iPhone, iPad, Mobile…" at bounding box center [412, 128] width 104 height 218
drag, startPoint x: 428, startPoint y: 142, endPoint x: 434, endPoint y: 23, distance: 119.9
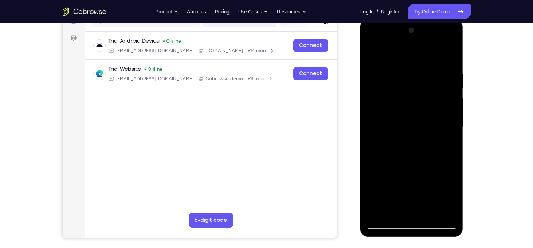
click at [434, 23] on div at bounding box center [411, 127] width 103 height 217
